Goal: Information Seeking & Learning: Understand process/instructions

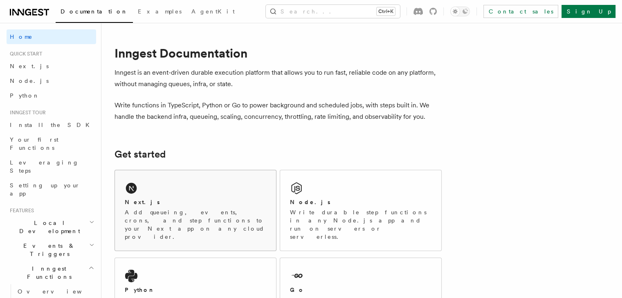
click at [159, 198] on div "Next.js" at bounding box center [195, 202] width 141 height 9
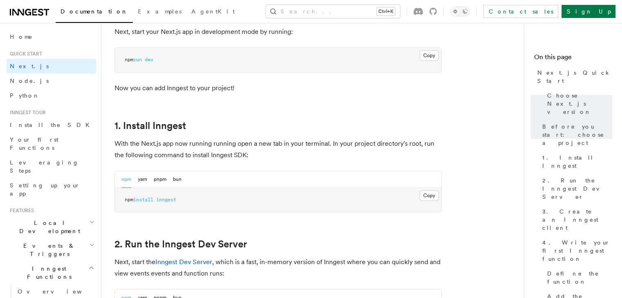
scroll to position [327, 0]
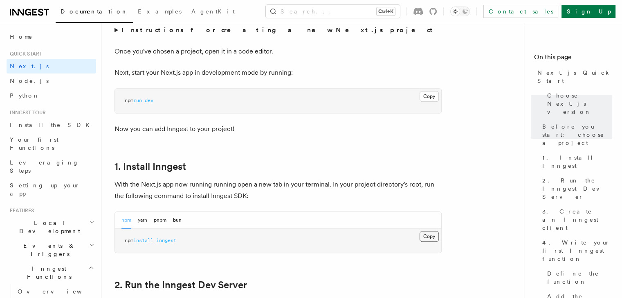
click at [435, 237] on button "Copy Copied" at bounding box center [428, 236] width 19 height 11
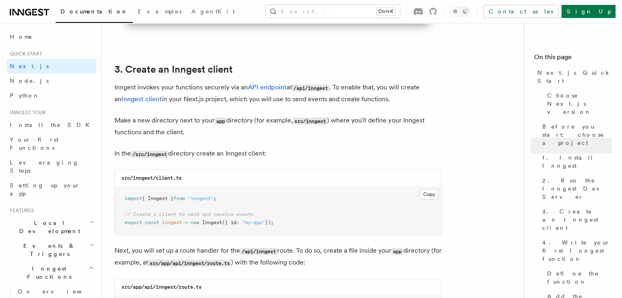
scroll to position [899, 0]
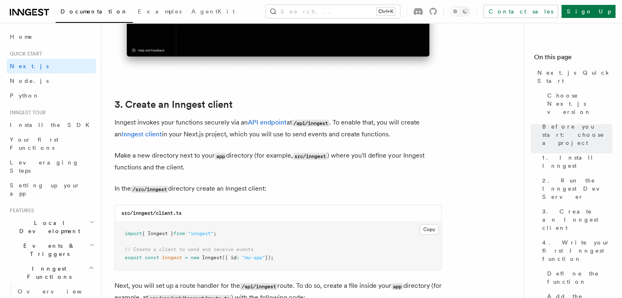
click at [157, 193] on code "/src/inngest" at bounding box center [149, 189] width 37 height 7
click at [157, 192] on code "/src/inngest" at bounding box center [149, 189] width 37 height 7
copy code "inngest"
click at [168, 190] on code "/src/inngest" at bounding box center [149, 189] width 37 height 7
drag, startPoint x: 156, startPoint y: 212, endPoint x: 190, endPoint y: 210, distance: 34.0
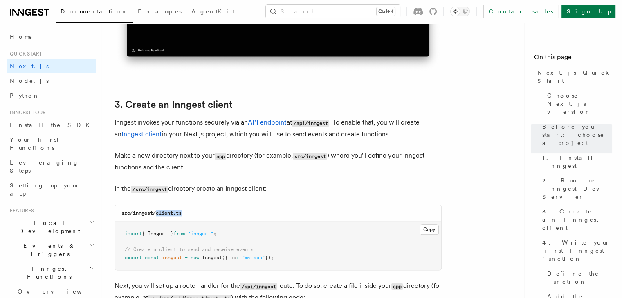
click at [190, 210] on div "src/inngest/client.ts" at bounding box center [278, 213] width 326 height 17
copy code "client.ts"
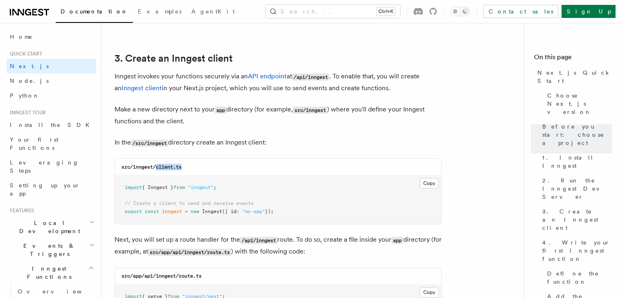
scroll to position [981, 0]
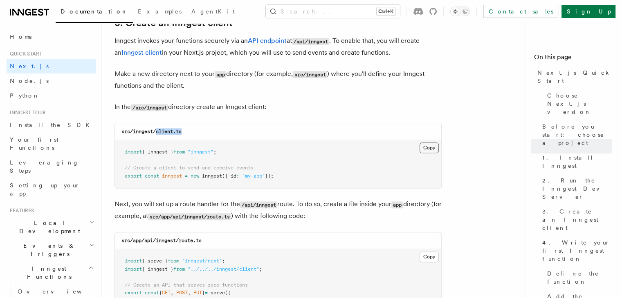
click at [424, 148] on button "Copy Copied" at bounding box center [428, 148] width 19 height 11
click at [148, 239] on code "src/app/api/inngest/route.ts" at bounding box center [161, 241] width 80 height 6
copy code "api"
click at [163, 242] on code "src/app/api/inngest/route.ts" at bounding box center [161, 241] width 80 height 6
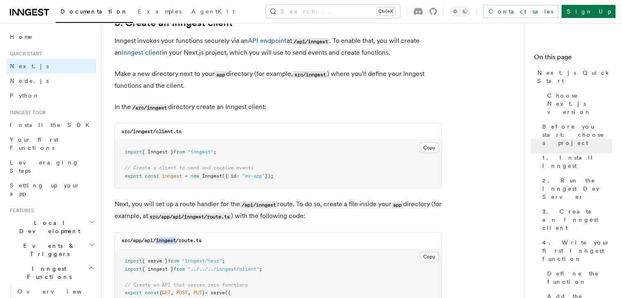
click at [163, 241] on code "src/app/api/inngest/route.ts" at bounding box center [161, 241] width 80 height 6
copy code "inngest"
drag, startPoint x: 204, startPoint y: 243, endPoint x: 180, endPoint y: 242, distance: 24.1
click at [180, 242] on div "src/app/api/inngest/route.ts" at bounding box center [278, 241] width 326 height 17
copy code "route.ts"
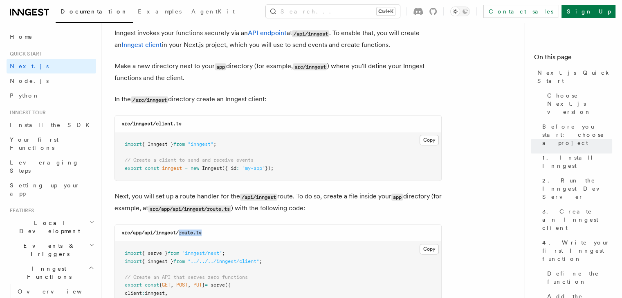
scroll to position [1103, 0]
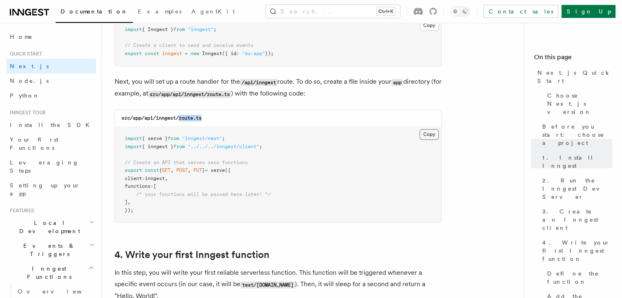
click at [423, 133] on button "Copy Copied" at bounding box center [428, 134] width 19 height 11
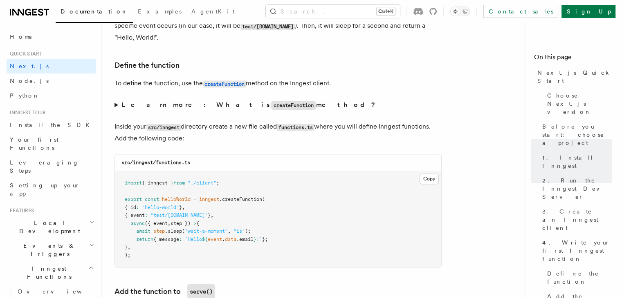
scroll to position [1430, 0]
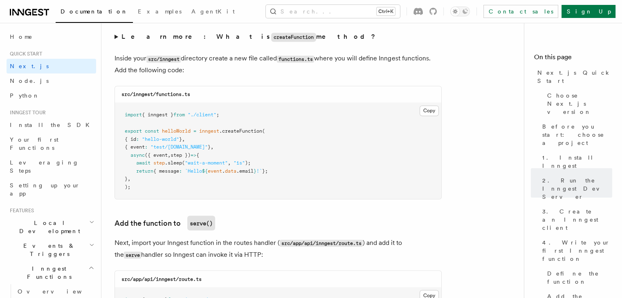
click at [166, 96] on code "src/inngest/functions.ts" at bounding box center [155, 95] width 69 height 6
drag, startPoint x: 156, startPoint y: 97, endPoint x: 204, endPoint y: 100, distance: 47.9
click at [204, 100] on div "src/inngest/functions.ts" at bounding box center [278, 94] width 326 height 17
copy code "functions.ts"
click at [426, 106] on pre "import { inngest } from "./client" ; export const helloWorld = inngest .createF…" at bounding box center [278, 151] width 326 height 96
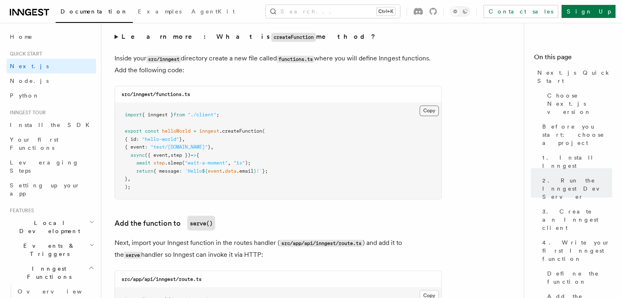
click at [424, 113] on button "Copy Copied" at bounding box center [428, 110] width 19 height 11
click at [163, 164] on span "step" at bounding box center [158, 163] width 11 height 6
copy code "await step .sleep ( "wait-a-moment" , "1s" );"
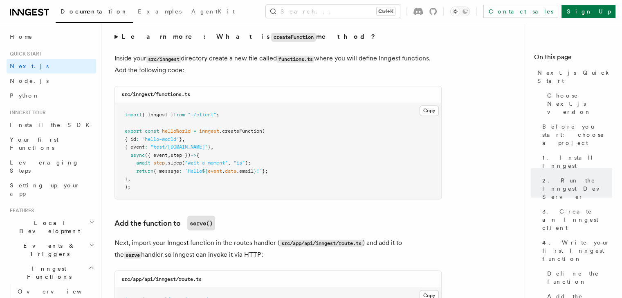
click at [178, 190] on pre "import { inngest } from "./client" ; export const helloWorld = inngest .createF…" at bounding box center [278, 151] width 326 height 96
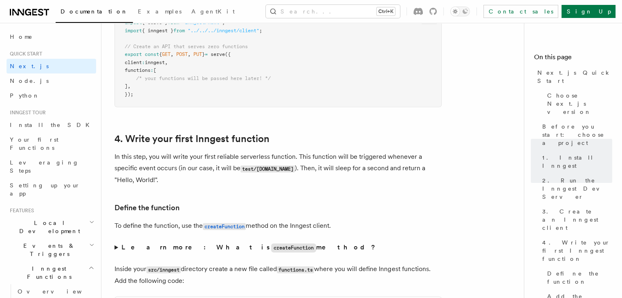
scroll to position [1471, 0]
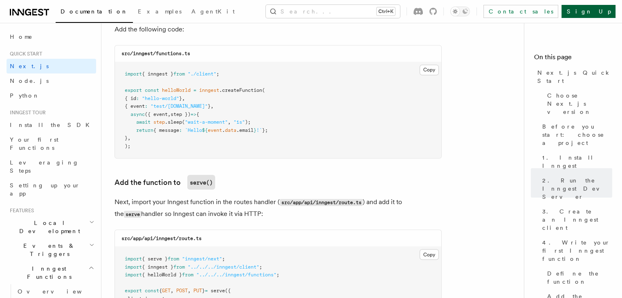
click at [594, 10] on link "Sign Up" at bounding box center [588, 11] width 54 height 13
